Goal: Information Seeking & Learning: Find specific page/section

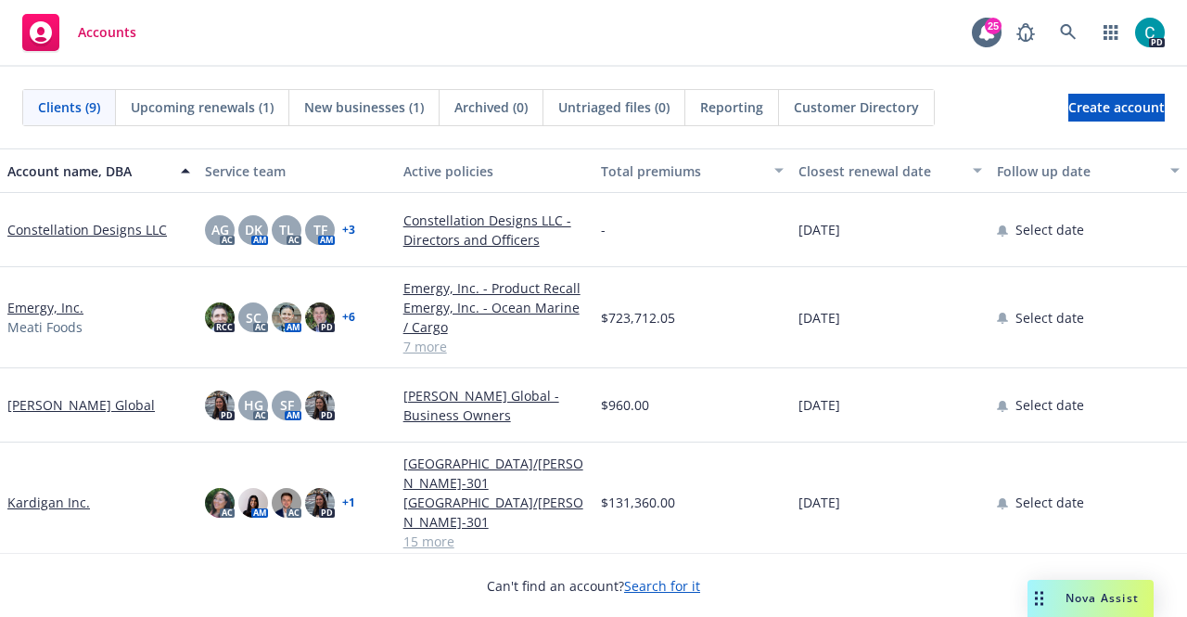
click at [59, 493] on link "Kardigan Inc." at bounding box center [48, 502] width 83 height 19
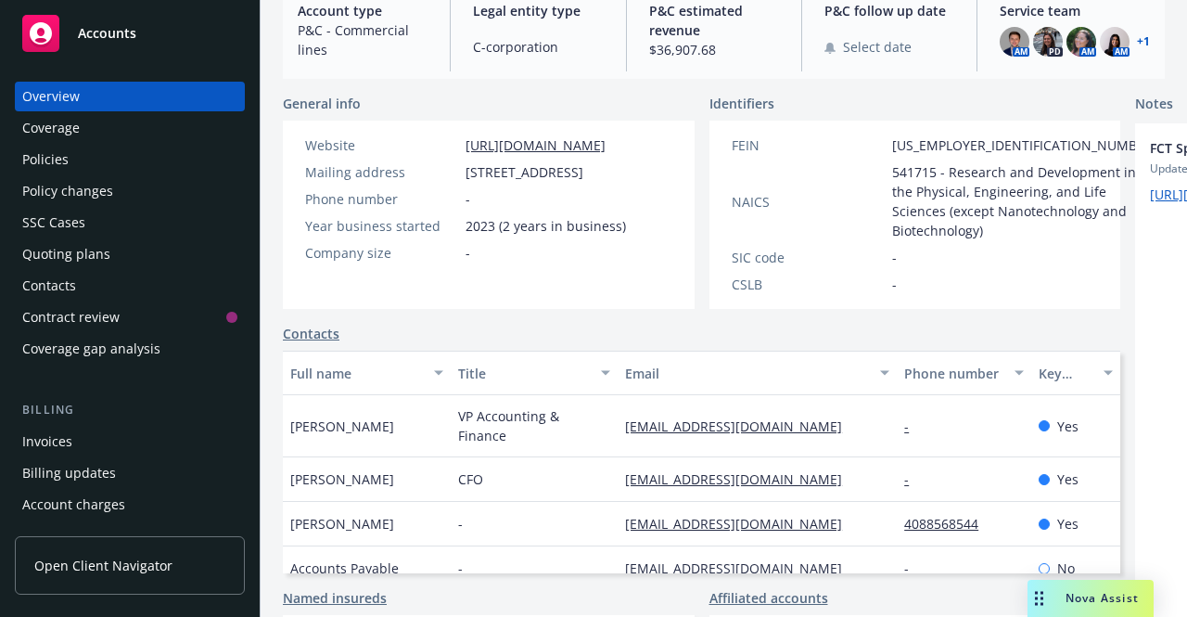
scroll to position [218, 0]
click at [48, 170] on div "Policies" at bounding box center [45, 160] width 46 height 30
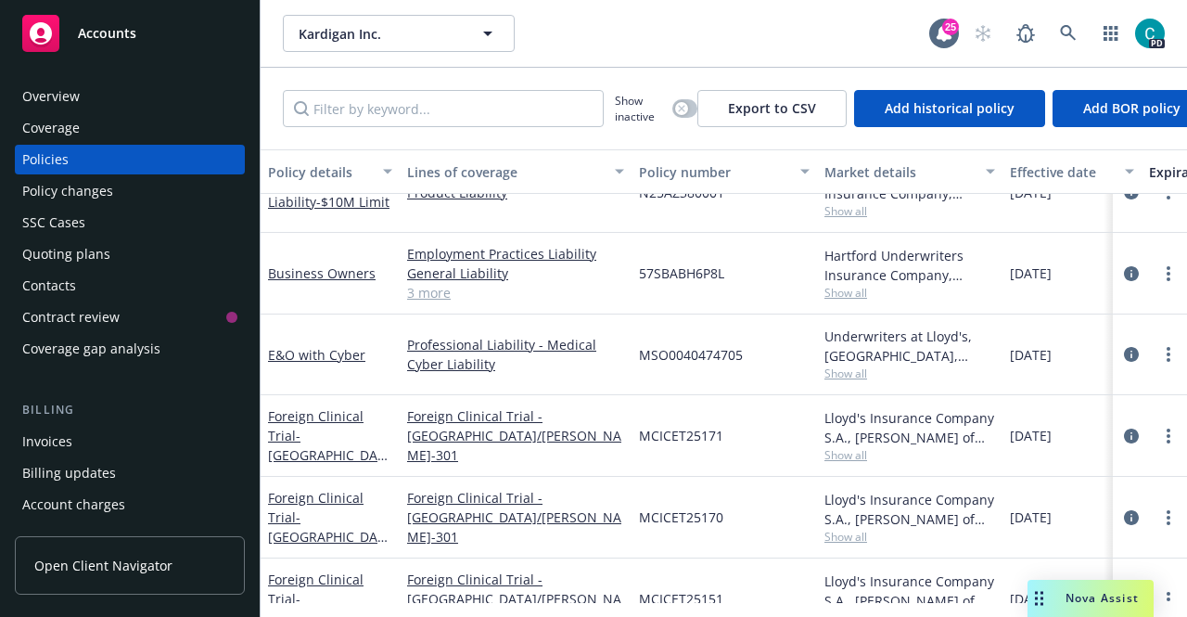
scroll to position [41, 0]
click at [417, 295] on link "3 more" at bounding box center [515, 293] width 217 height 19
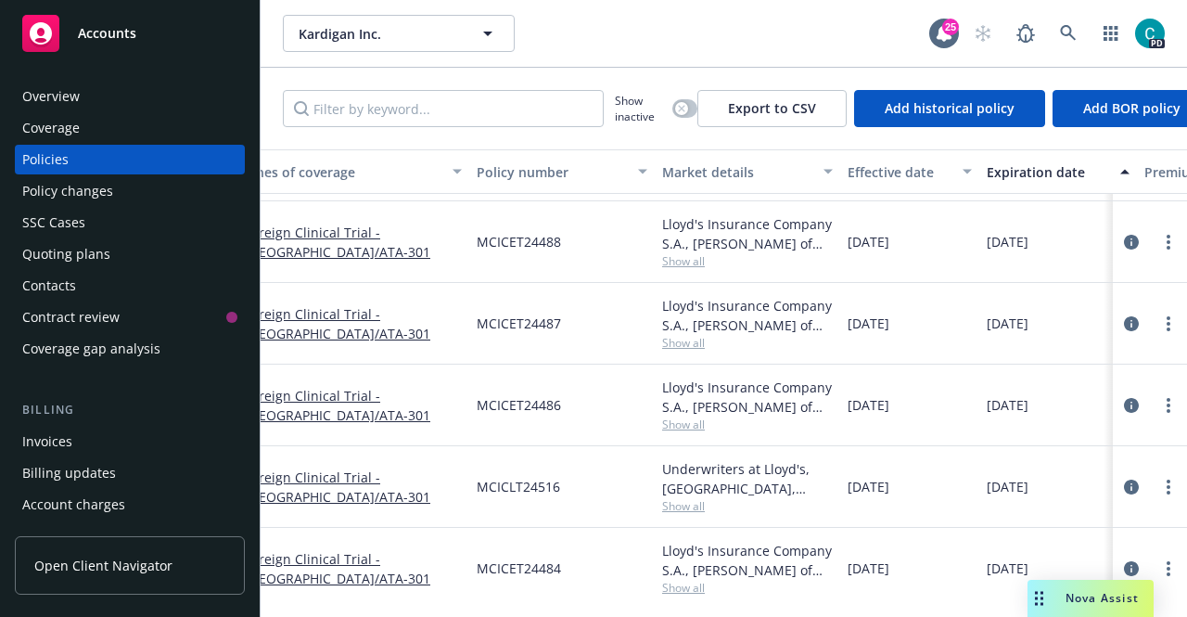
scroll to position [890, 0]
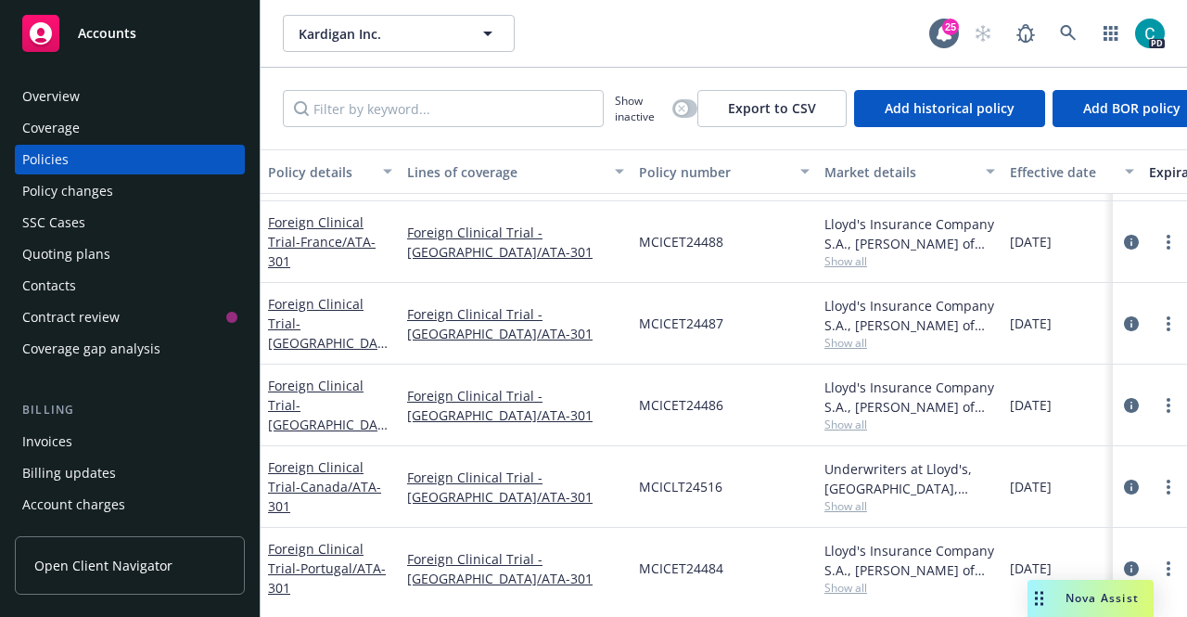
click at [56, 135] on div "Coverage" at bounding box center [51, 128] width 58 height 30
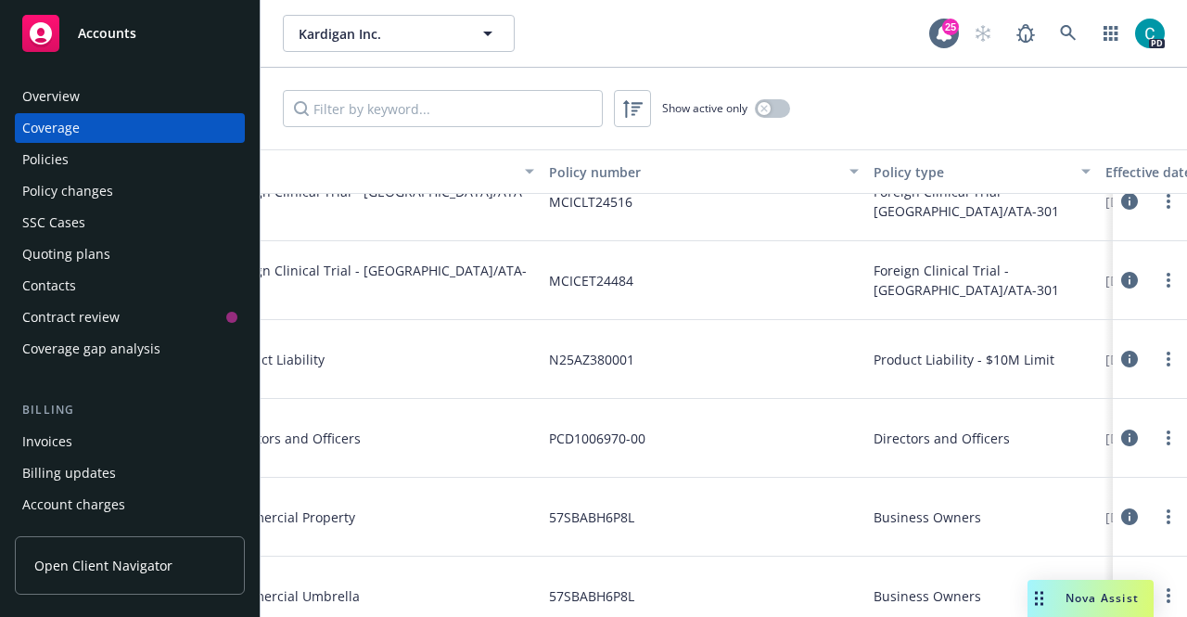
scroll to position [1520, 0]
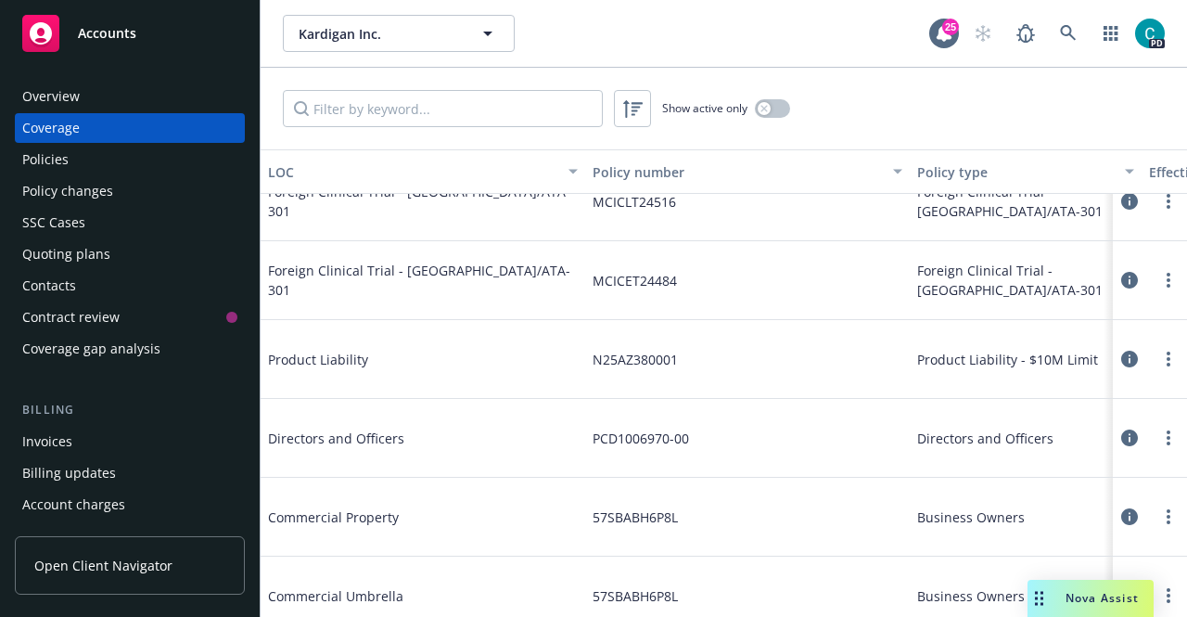
click at [77, 150] on div "Policies" at bounding box center [129, 160] width 215 height 30
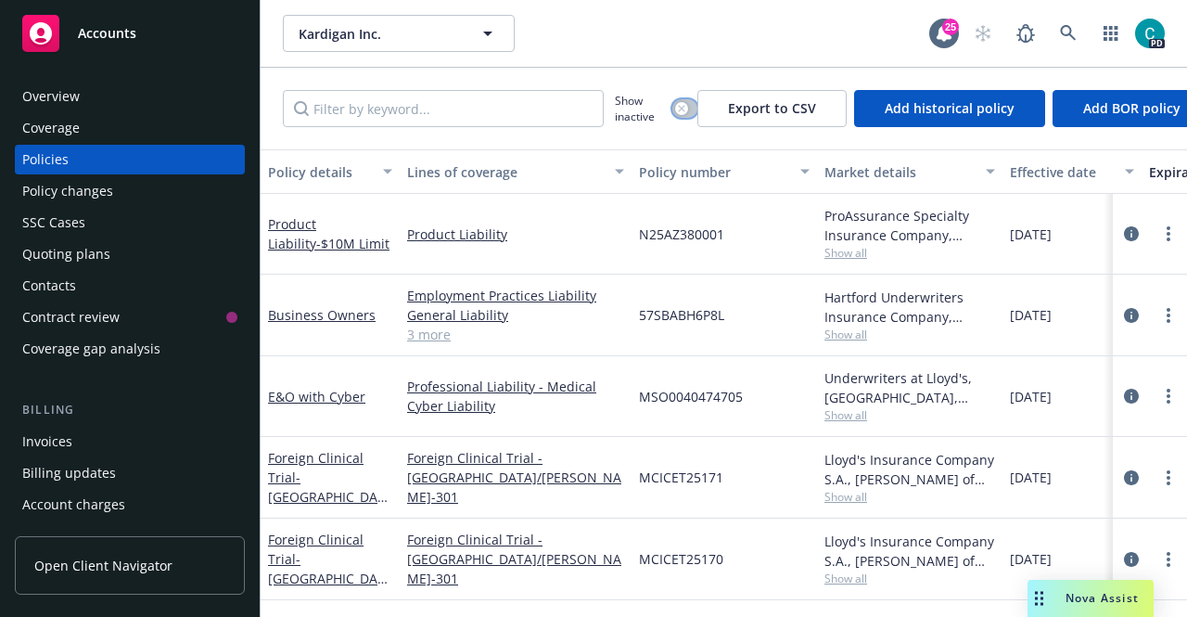
click at [681, 109] on icon "button" at bounding box center [681, 108] width 6 height 6
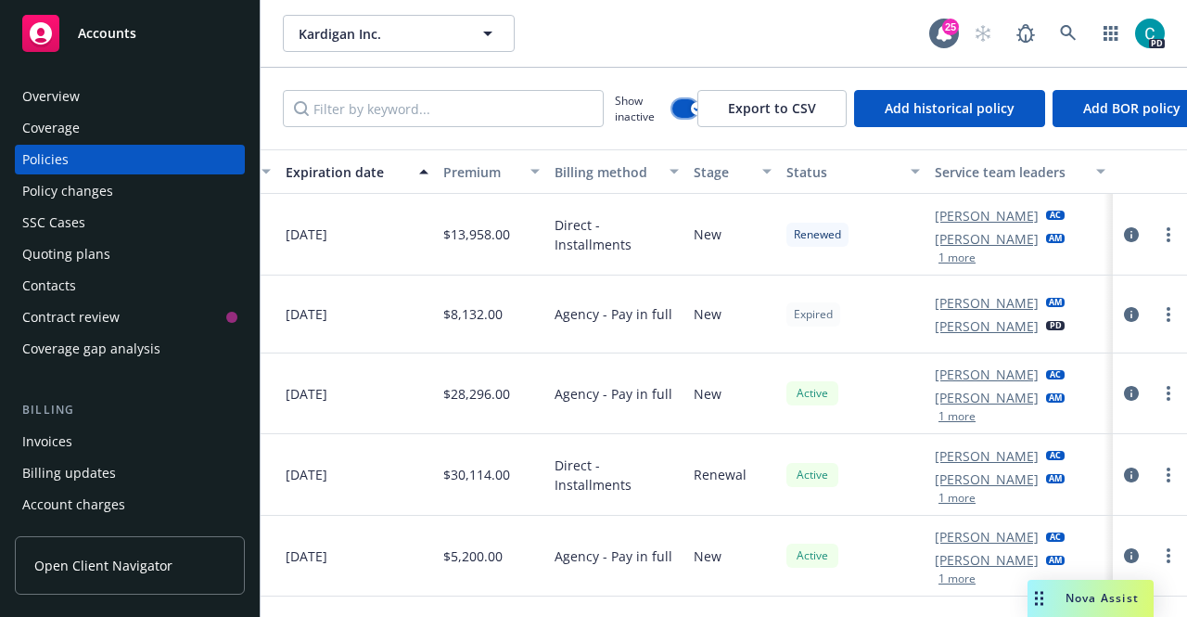
scroll to position [0, 12]
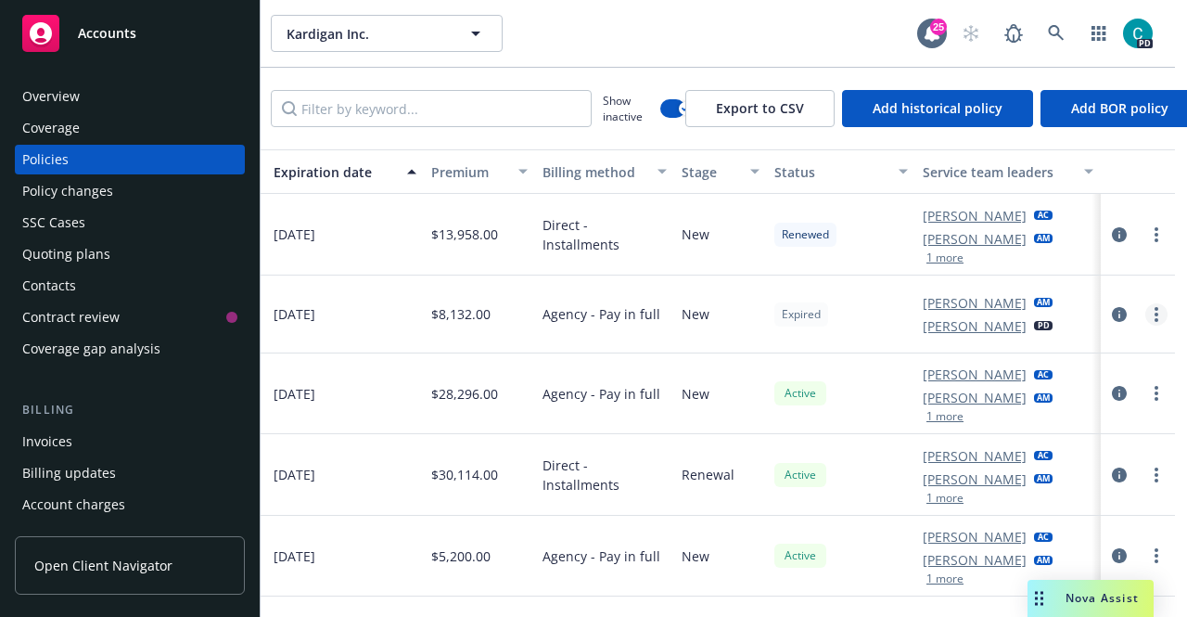
click at [1146, 311] on link "more" at bounding box center [1157, 314] width 22 height 22
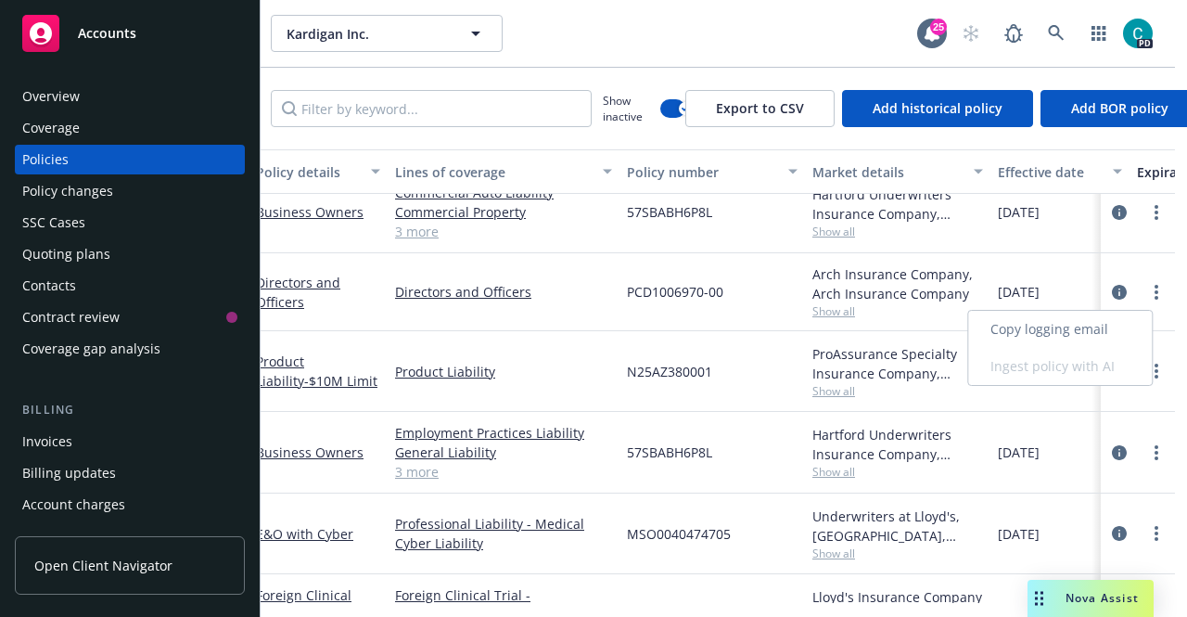
scroll to position [0, 0]
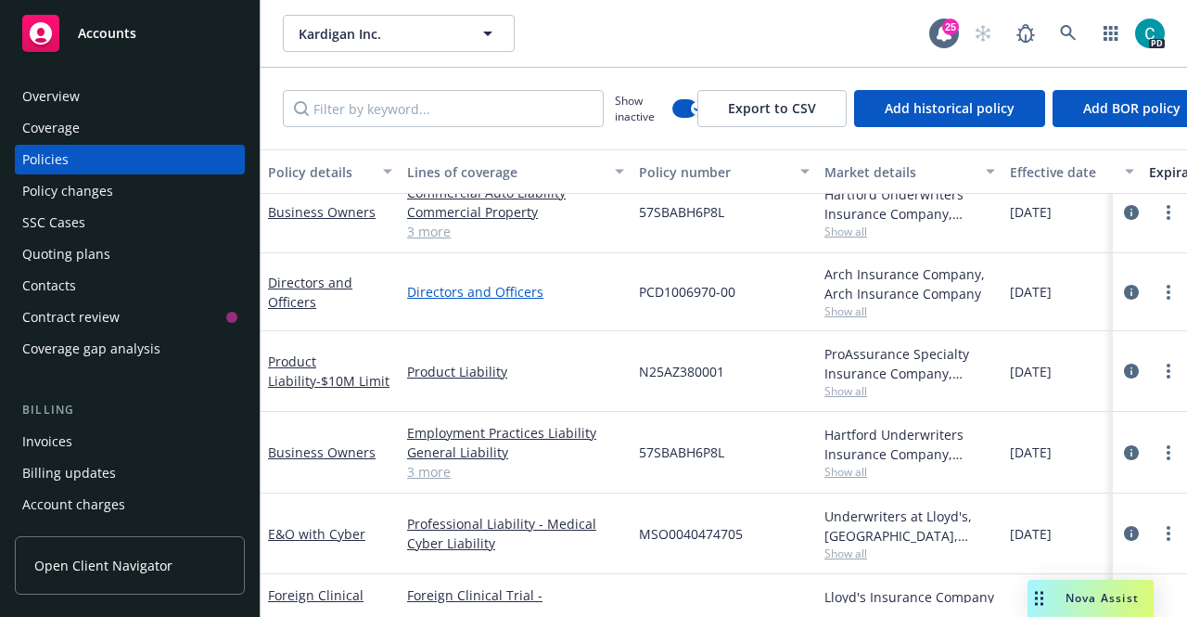
click at [451, 287] on link "Directors and Officers" at bounding box center [515, 291] width 217 height 19
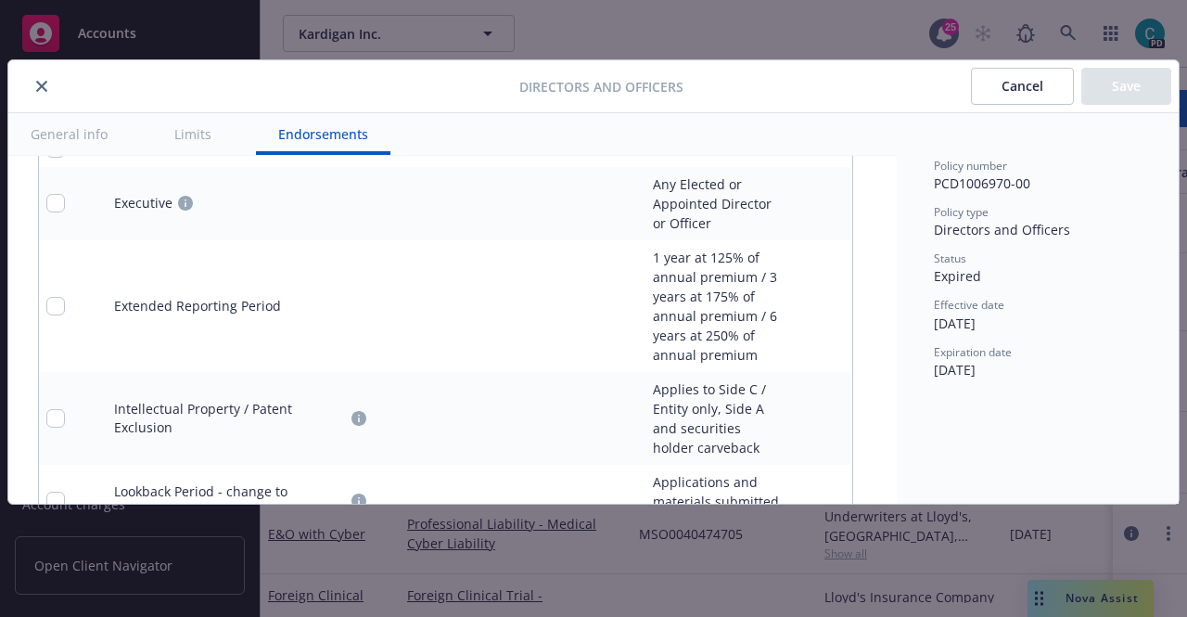
scroll to position [2811, 0]
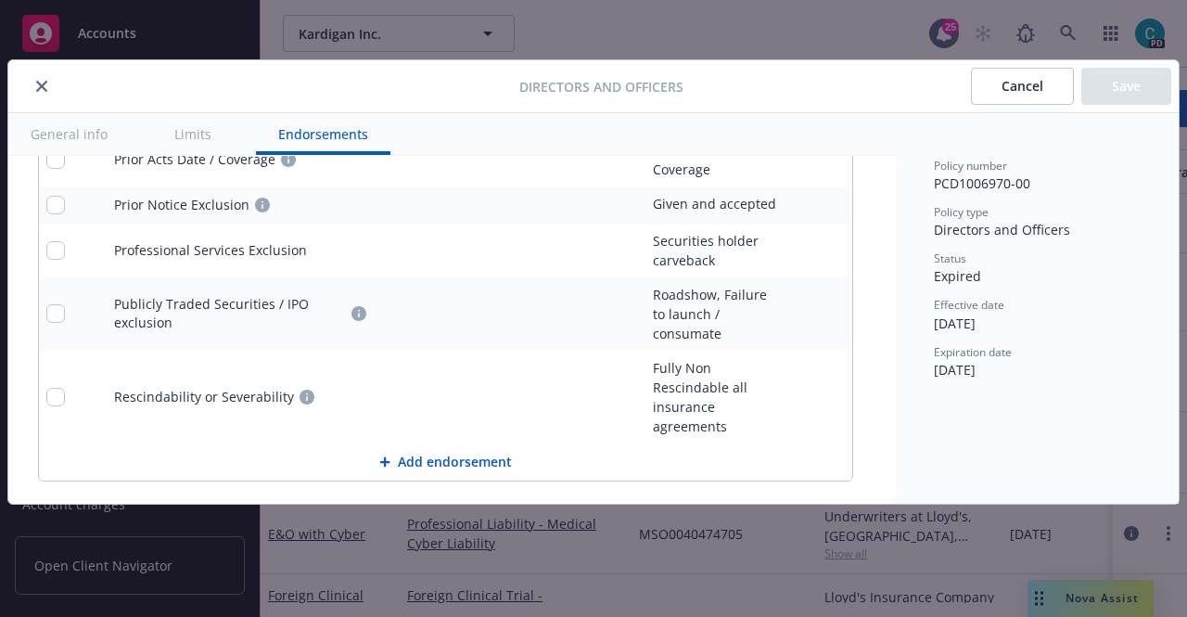
click at [1024, 79] on button "Cancel" at bounding box center [1022, 86] width 103 height 37
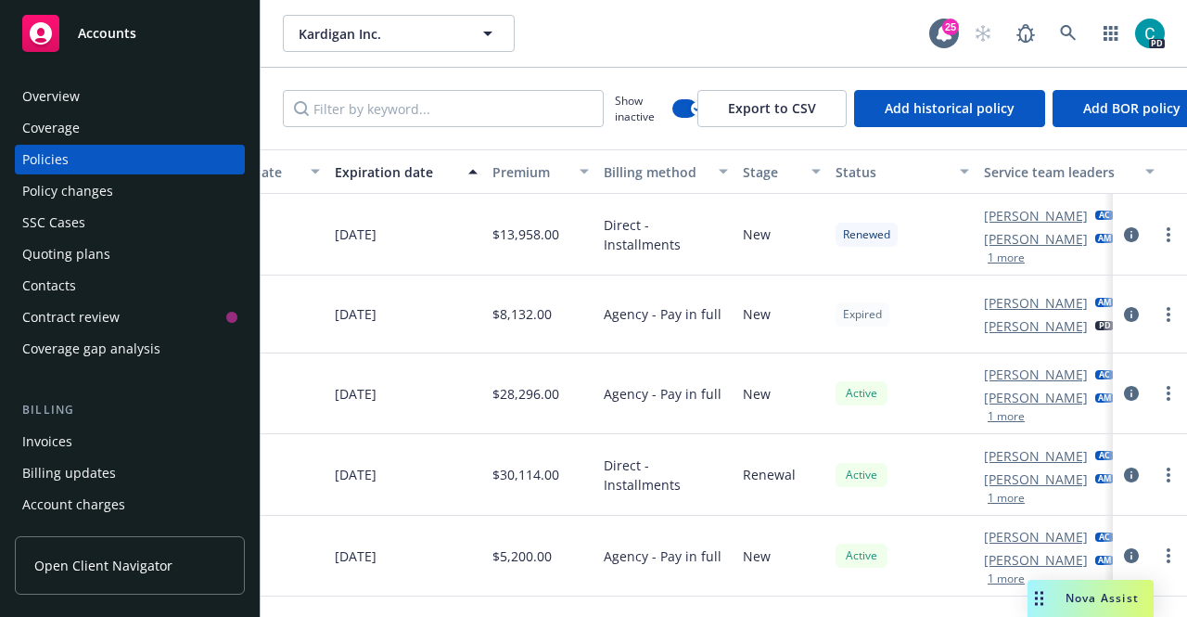
scroll to position [0, 878]
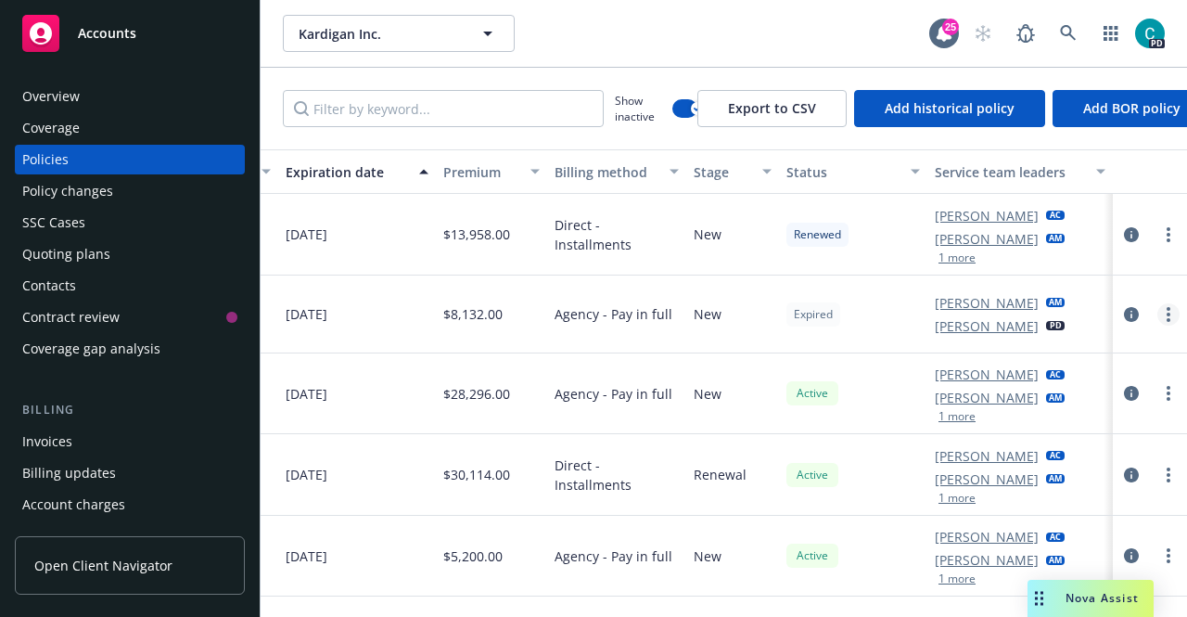
click at [1167, 315] on icon "more" at bounding box center [1169, 314] width 4 height 15
click at [1124, 317] on icon "circleInformation" at bounding box center [1131, 314] width 15 height 15
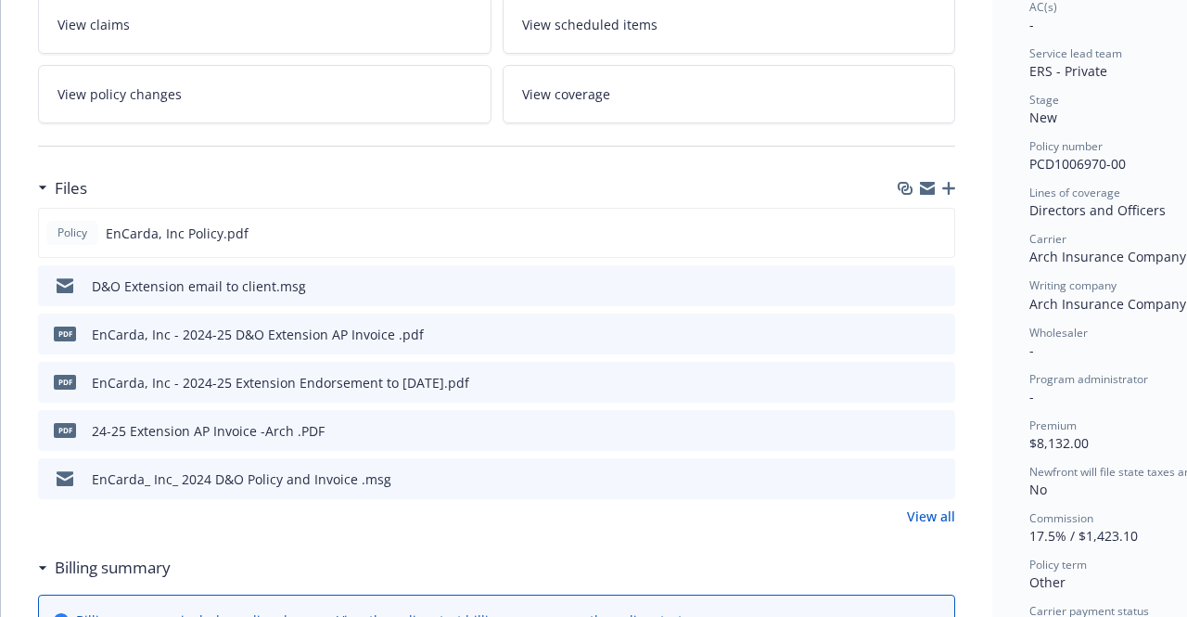
scroll to position [340, 0]
click at [174, 225] on span "EnCarda, Inc Policy.pdf" at bounding box center [177, 232] width 143 height 19
click at [945, 225] on icon "preview file" at bounding box center [937, 230] width 17 height 13
